Goal: Task Accomplishment & Management: Manage account settings

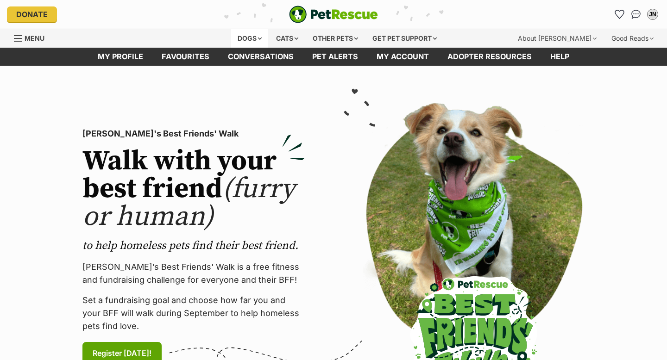
click at [249, 38] on div "Dogs" at bounding box center [249, 38] width 37 height 19
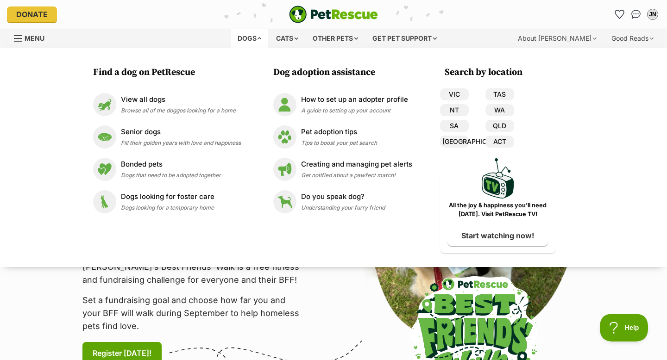
click at [466, 34] on div "Dogs Find a dog on PetRescue View all dogs Browse all of the doggos looking for…" at bounding box center [337, 38] width 323 height 19
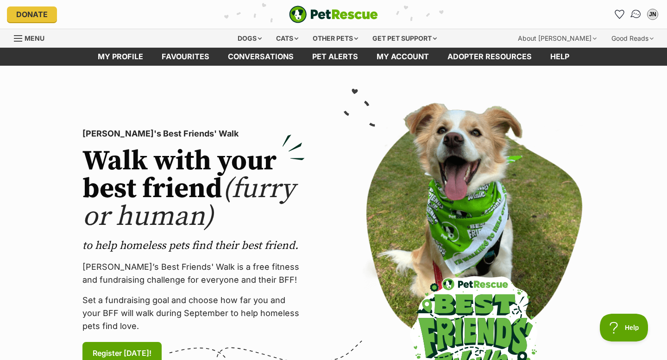
click at [635, 13] on img "Conversations" at bounding box center [636, 14] width 13 height 12
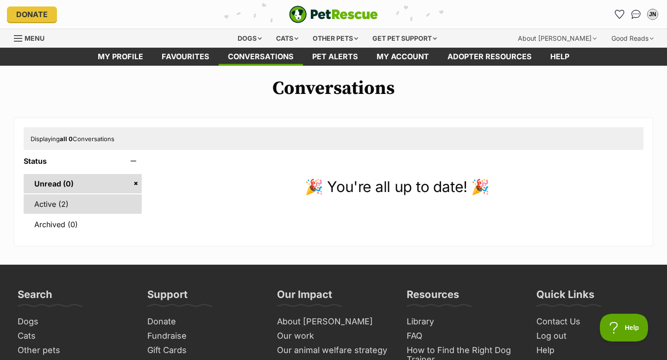
click at [88, 207] on link "Active (2)" at bounding box center [83, 204] width 118 height 19
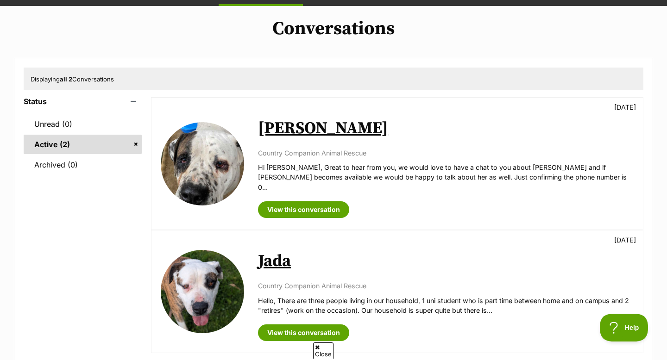
scroll to position [62, 0]
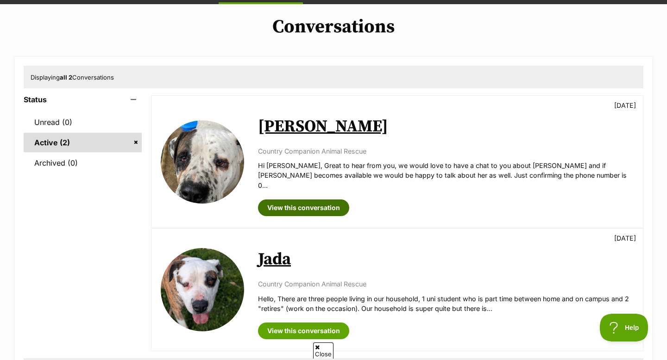
click at [338, 201] on link "View this conversation" at bounding box center [303, 208] width 91 height 17
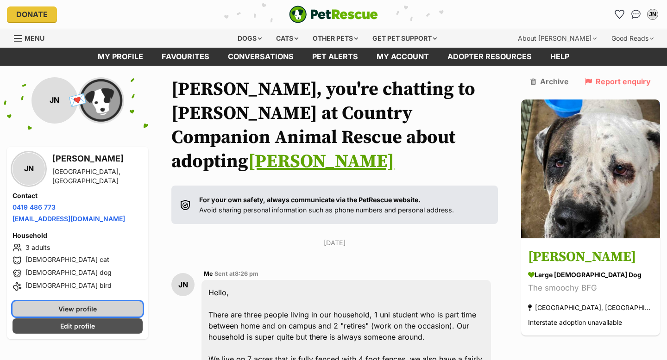
click at [130, 304] on link "View profile" at bounding box center [78, 309] width 130 height 15
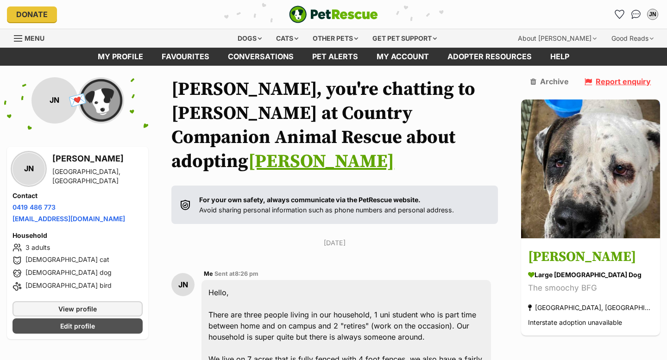
click at [592, 82] on icon at bounding box center [588, 81] width 7 height 7
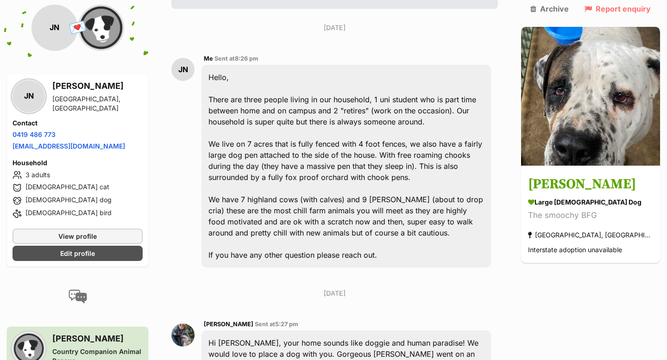
scroll to position [214, 0]
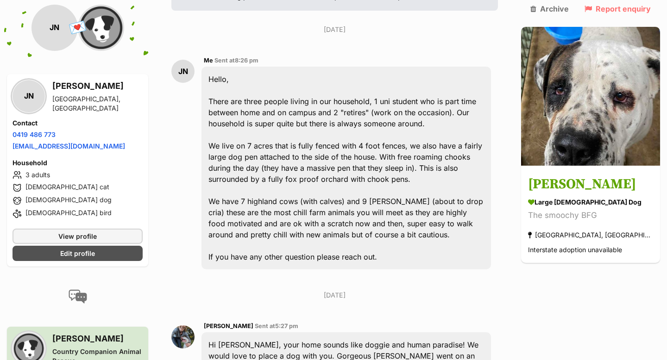
click at [193, 60] on div "JN" at bounding box center [182, 71] width 23 height 23
click at [232, 67] on div "Hello, There are three people living in our household, 1 uni student who is par…" at bounding box center [347, 168] width 290 height 203
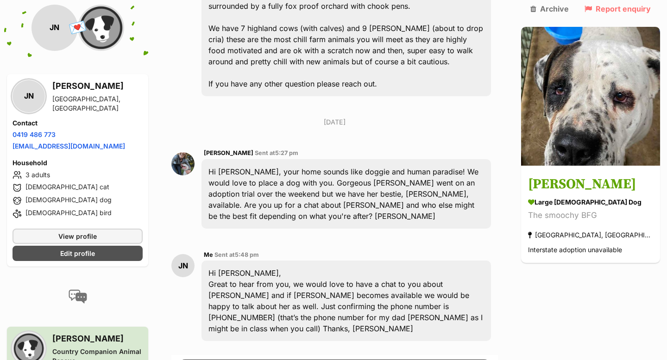
scroll to position [388, 0]
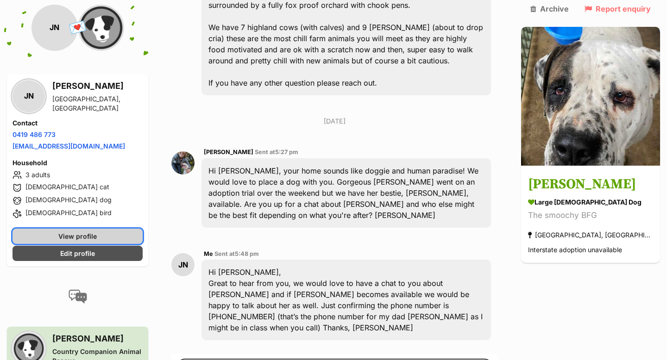
click at [126, 229] on link "View profile" at bounding box center [78, 236] width 130 height 15
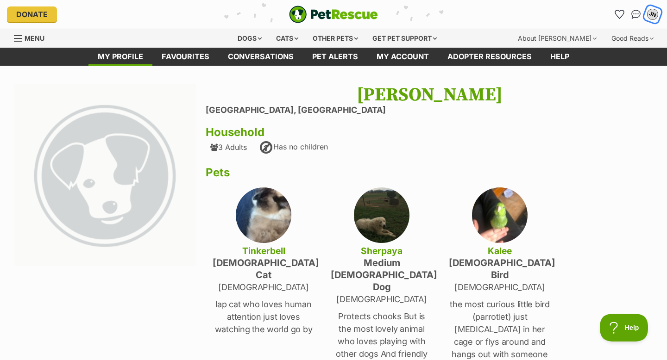
click at [656, 17] on div "JN" at bounding box center [653, 14] width 14 height 14
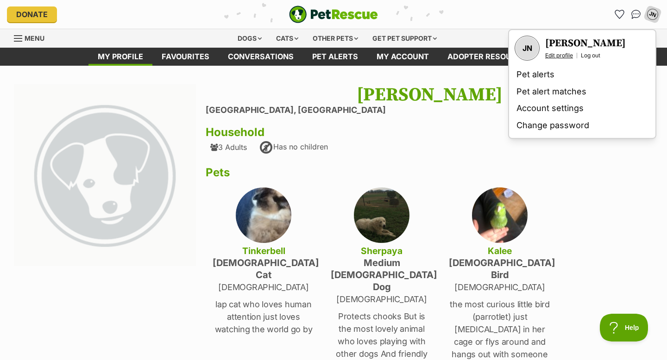
click at [570, 55] on link "Edit profile" at bounding box center [559, 55] width 28 height 7
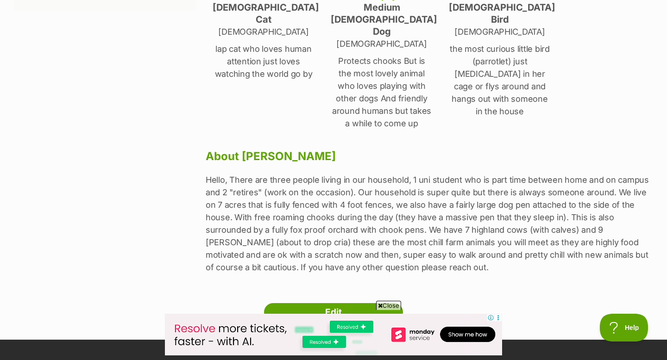
scroll to position [257, 0]
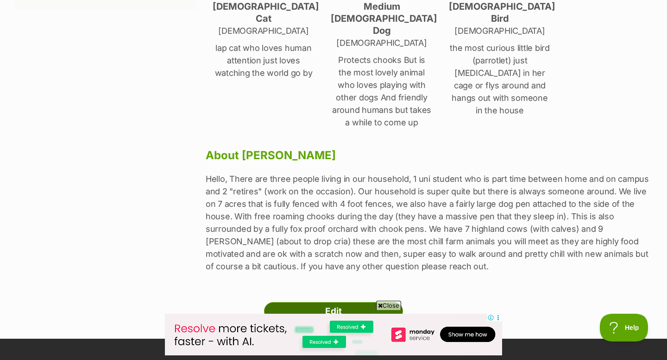
click at [318, 303] on link "Edit" at bounding box center [333, 312] width 139 height 19
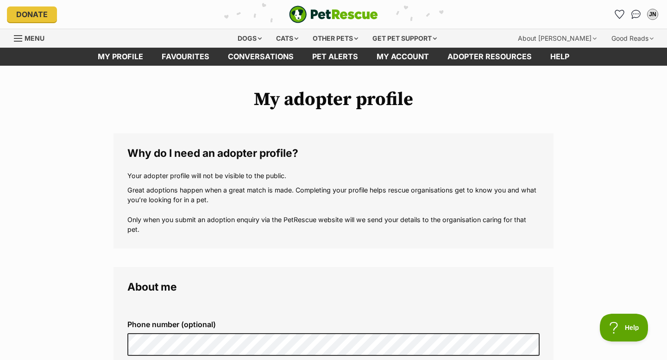
click at [660, 7] on div "JN My account JN Jasmyn Nankervis Edit profile Log out Pet alerts Pet alert mat…" at bounding box center [652, 14] width 15 height 15
click at [655, 12] on div "JN" at bounding box center [653, 14] width 12 height 12
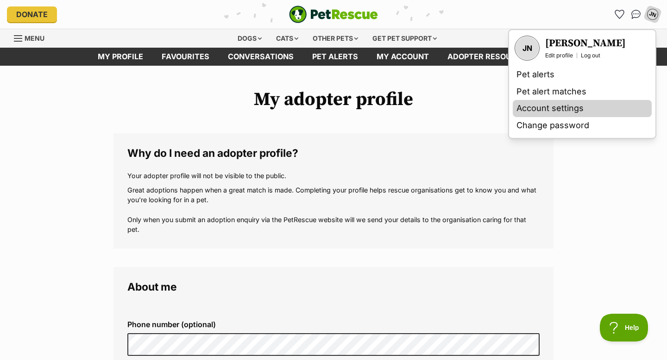
click at [588, 109] on link "Account settings" at bounding box center [582, 108] width 139 height 17
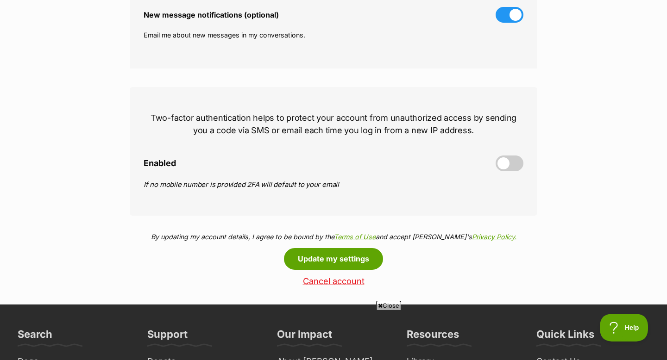
scroll to position [337, 0]
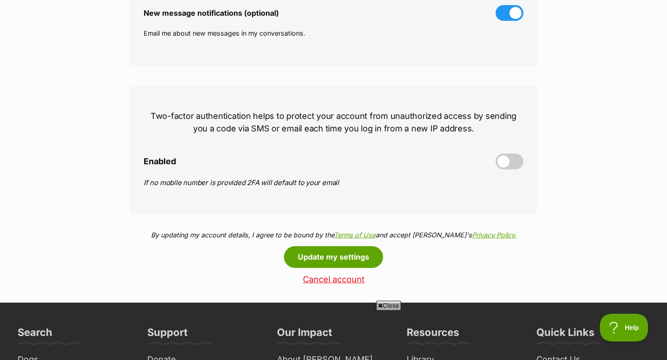
click at [333, 281] on link "Cancel account" at bounding box center [334, 280] width 408 height 10
